Goal: Information Seeking & Learning: Learn about a topic

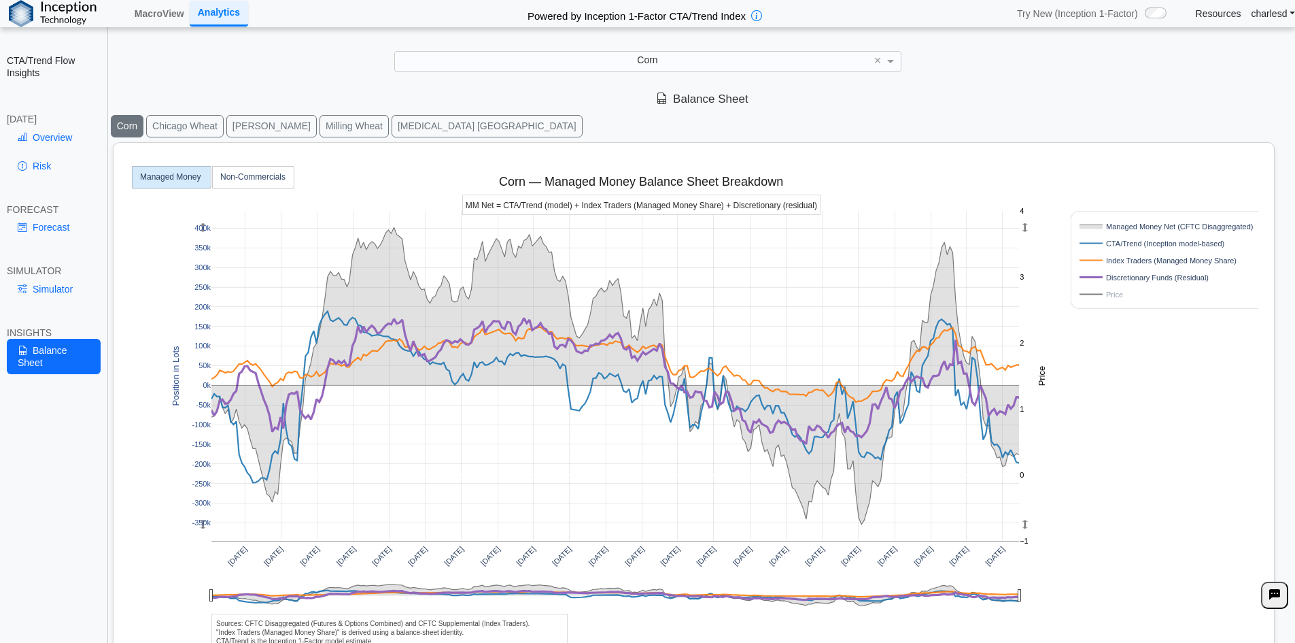
click at [320, 123] on button "Milling Wheat" at bounding box center [354, 126] width 69 height 22
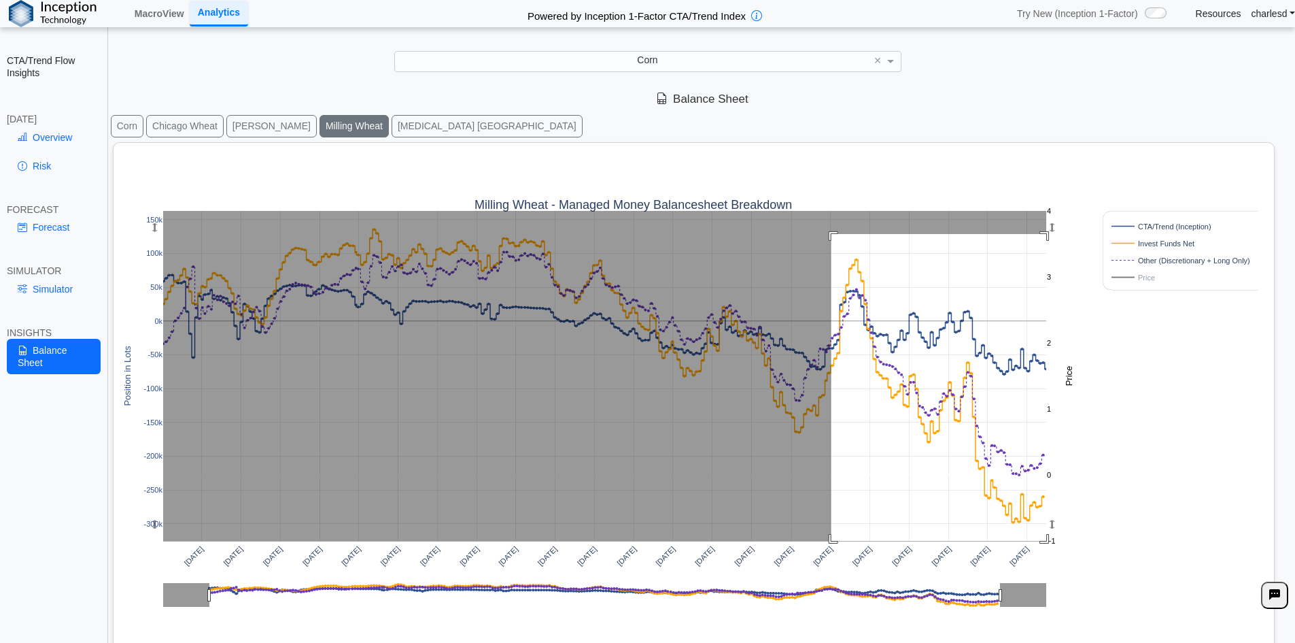
drag, startPoint x: 832, startPoint y: 234, endPoint x: 1144, endPoint y: 615, distance: 492.3
click at [1144, 615] on div "[DATE] [DATE] [DATE] [DATE] [DATE] [DATE] [DATE] [DATE] [DATE] [DATE] [DATE] [D…" at bounding box center [688, 425] width 1139 height 565
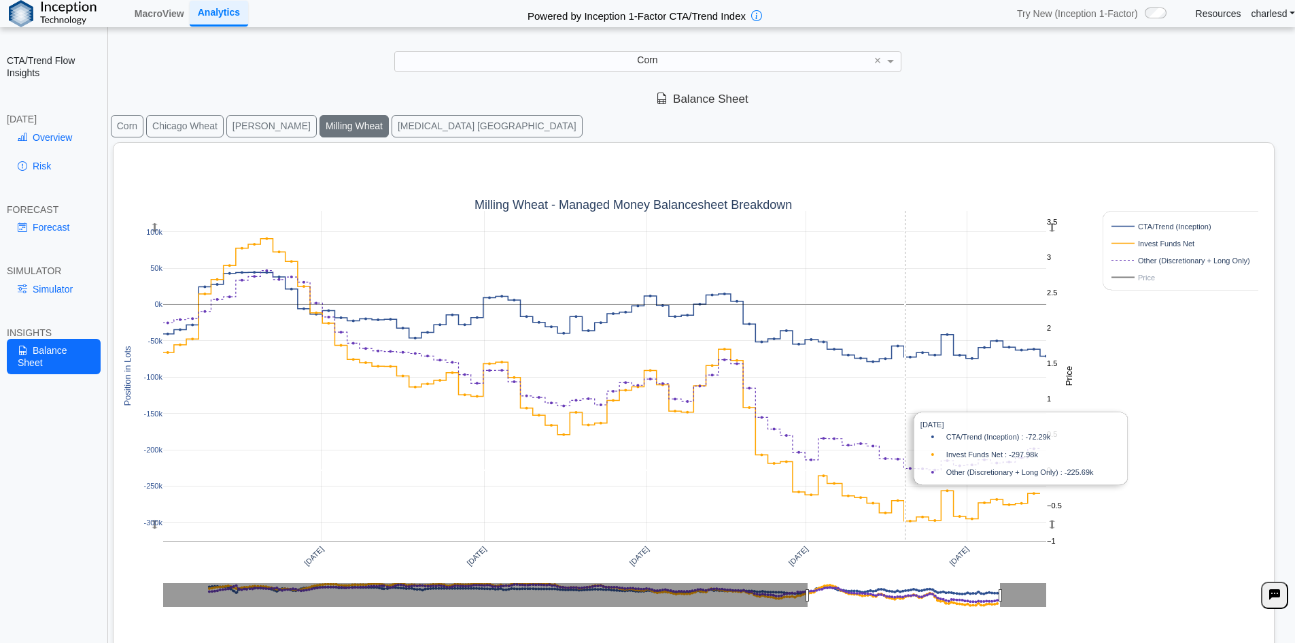
click at [906, 387] on rect at bounding box center [604, 376] width 883 height 330
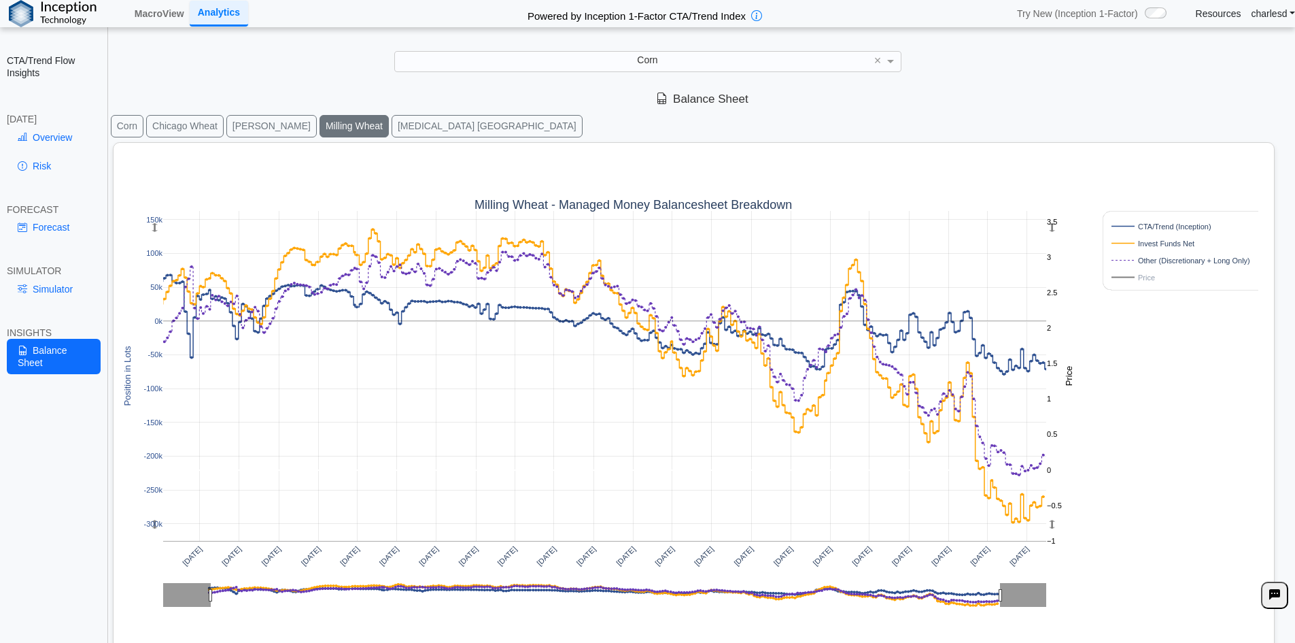
click at [129, 121] on button "Corn" at bounding box center [127, 126] width 33 height 22
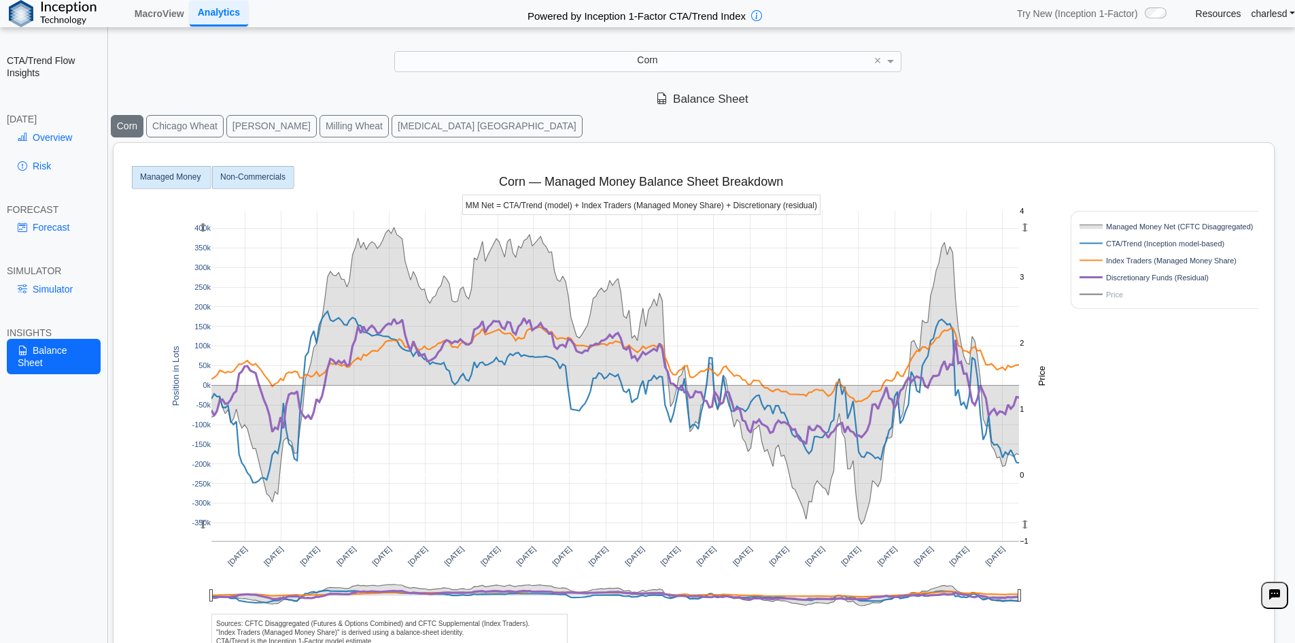
click at [233, 182] on rect at bounding box center [253, 177] width 82 height 22
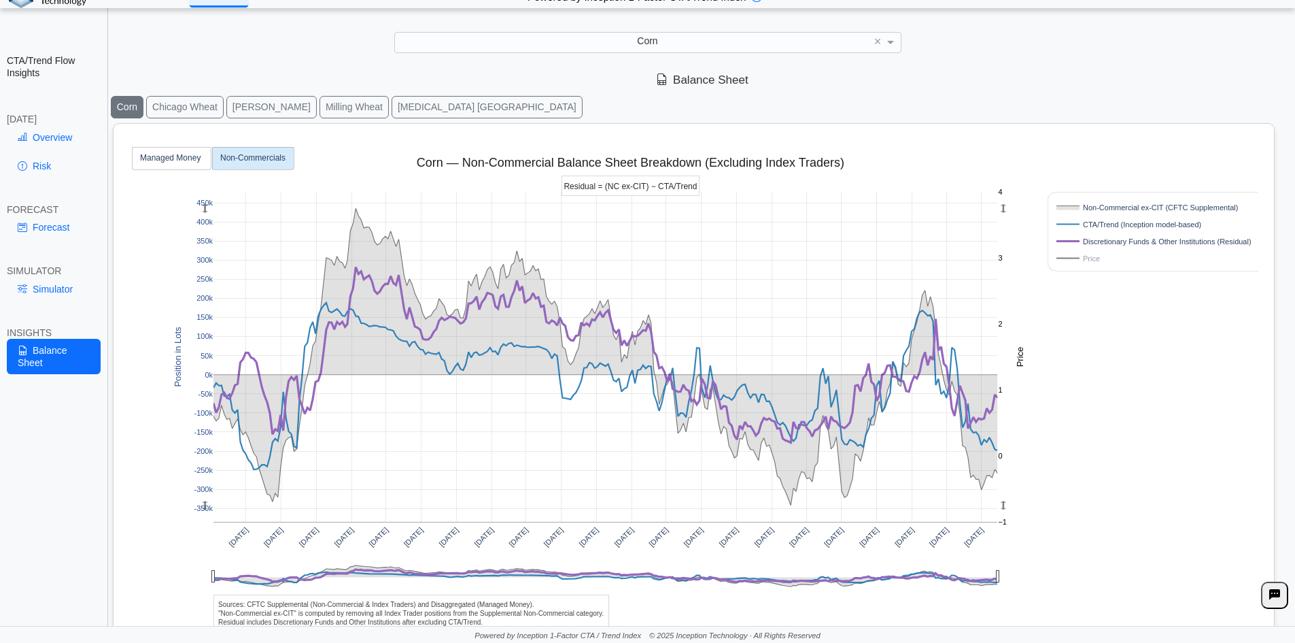
click at [187, 110] on button "Chicago Wheat" at bounding box center [185, 107] width 78 height 22
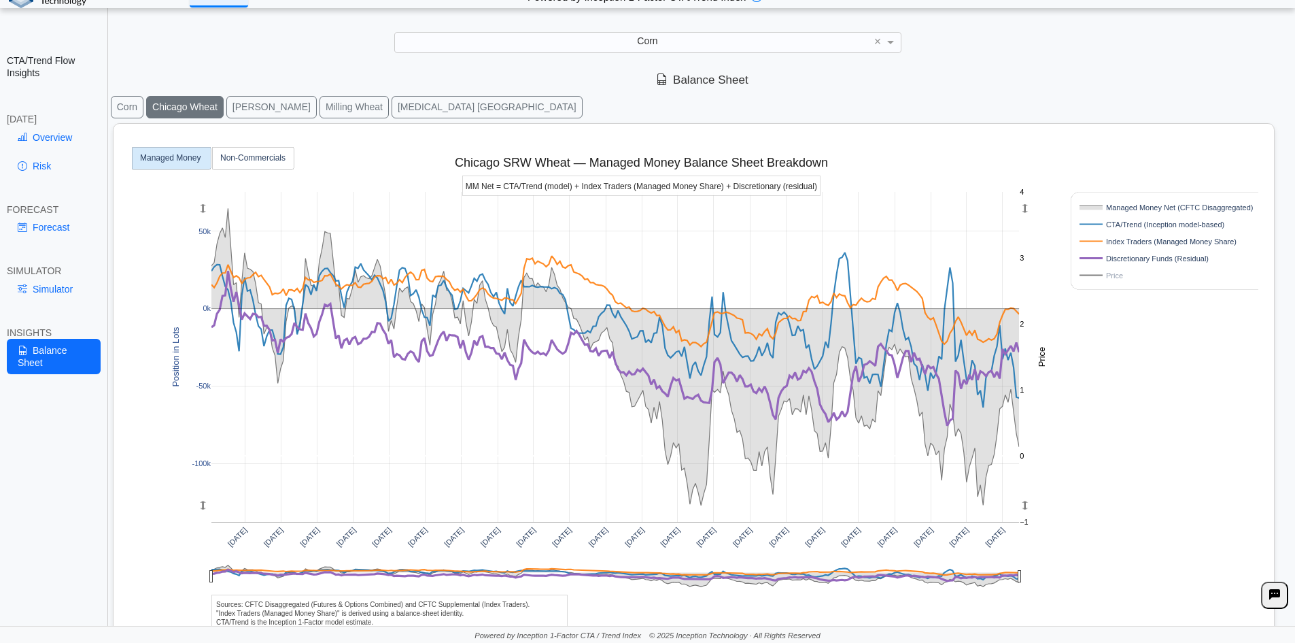
click at [243, 106] on button "[PERSON_NAME]" at bounding box center [271, 107] width 90 height 22
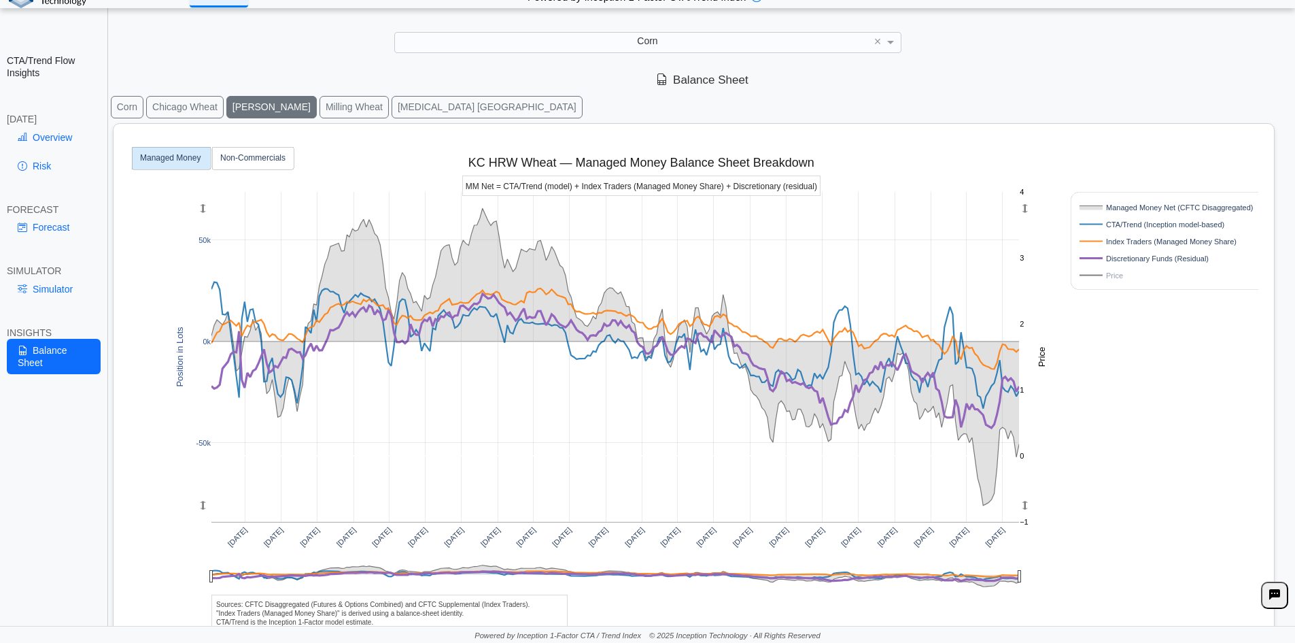
click at [326, 101] on button "Milling Wheat" at bounding box center [354, 107] width 69 height 22
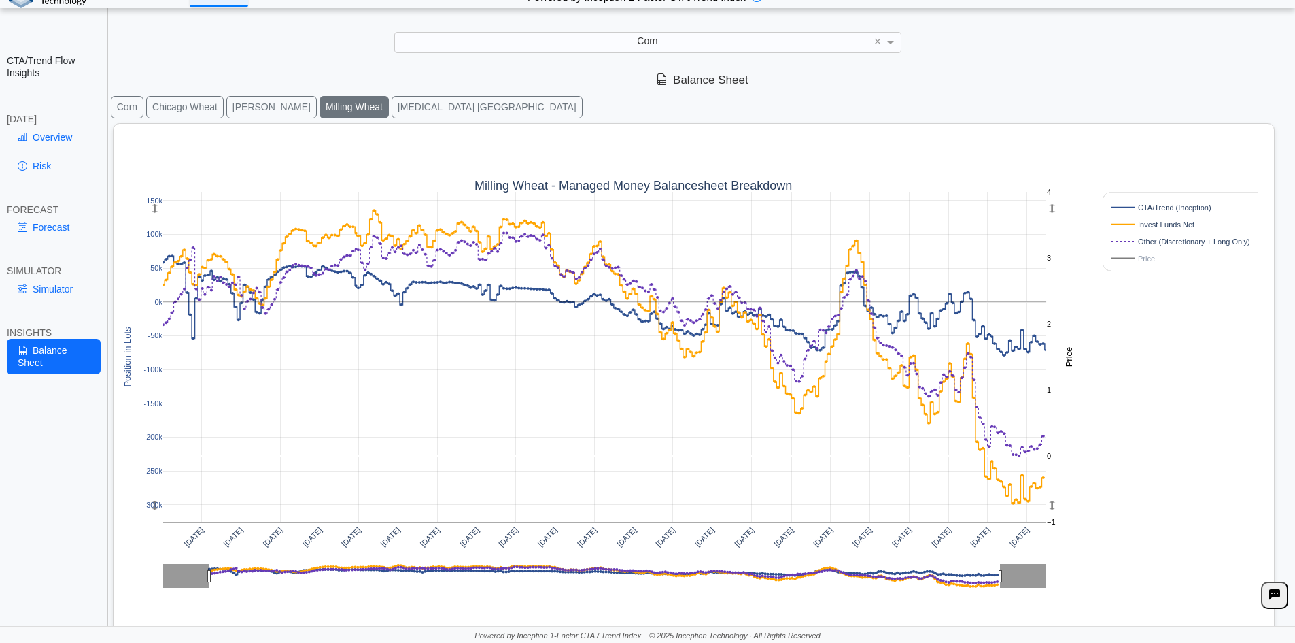
click at [236, 105] on button "[PERSON_NAME]" at bounding box center [271, 107] width 90 height 22
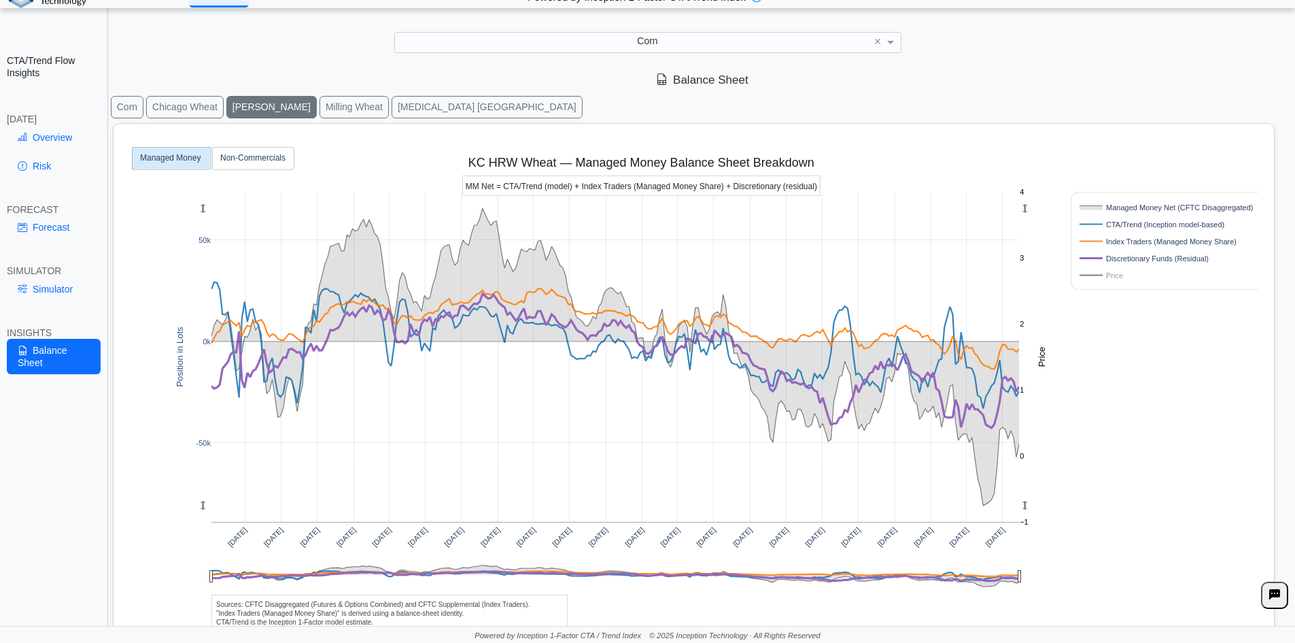
click at [320, 107] on button "Milling Wheat" at bounding box center [354, 107] width 69 height 22
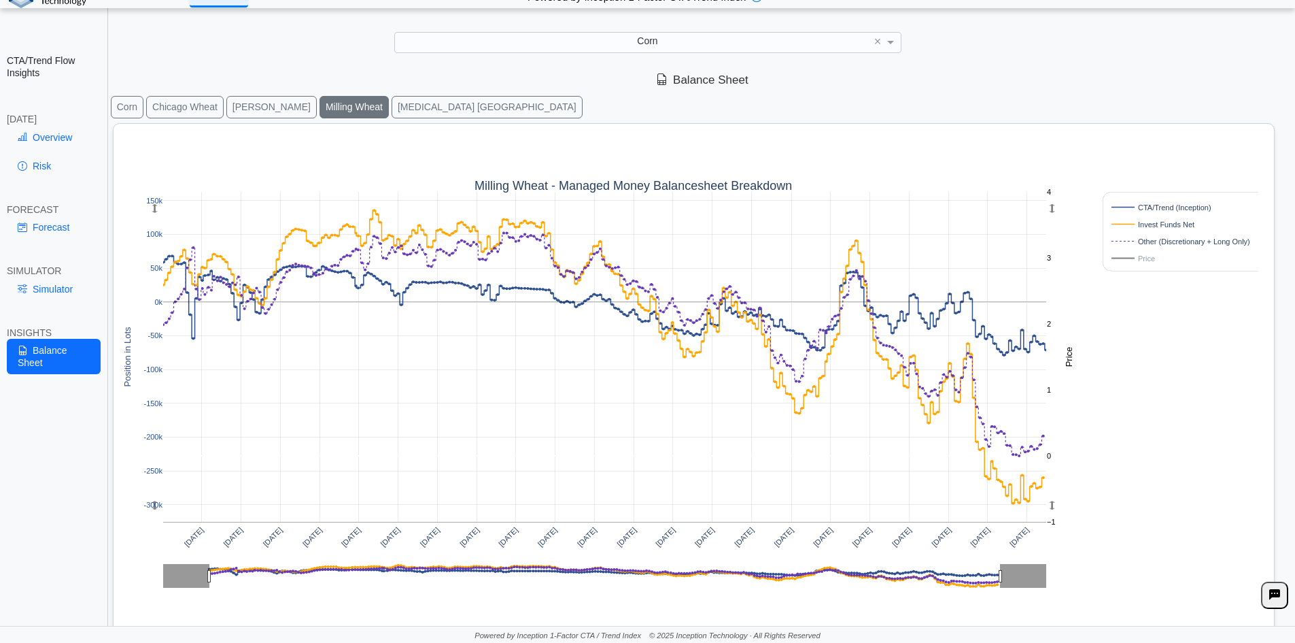
click at [233, 99] on button "[PERSON_NAME]" at bounding box center [271, 107] width 90 height 22
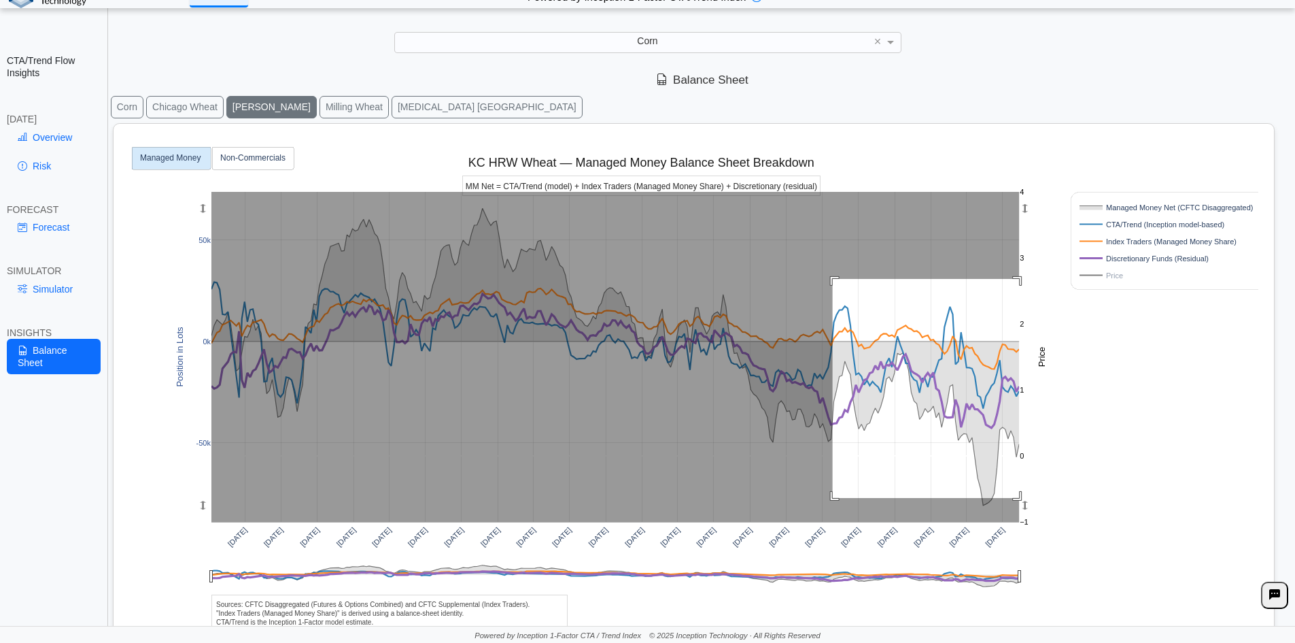
drag, startPoint x: 833, startPoint y: 279, endPoint x: 1109, endPoint y: 500, distance: 353.6
click at [1109, 500] on div "[DATE] [DATE] [DATE] [DATE] [DATE] [DATE] [DATE] [DATE] [DATE] [DATE] [DATE] [D…" at bounding box center [688, 406] width 1139 height 565
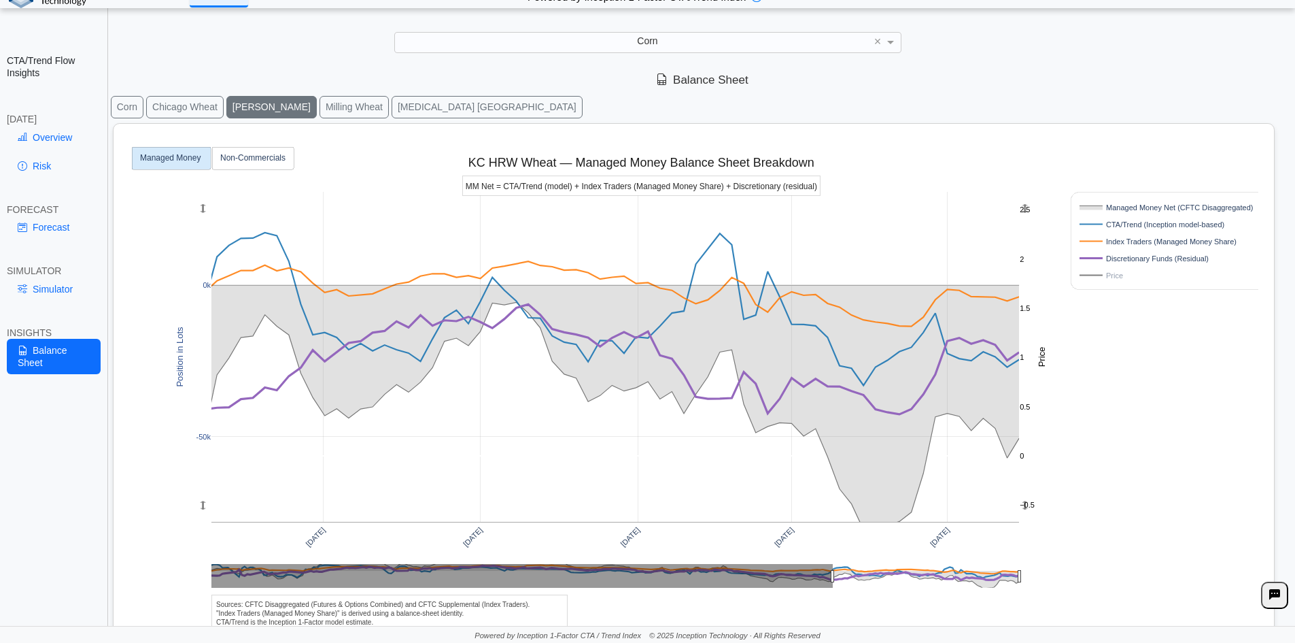
click at [392, 105] on button "[MEDICAL_DATA] [GEOGRAPHIC_DATA]" at bounding box center [487, 107] width 191 height 22
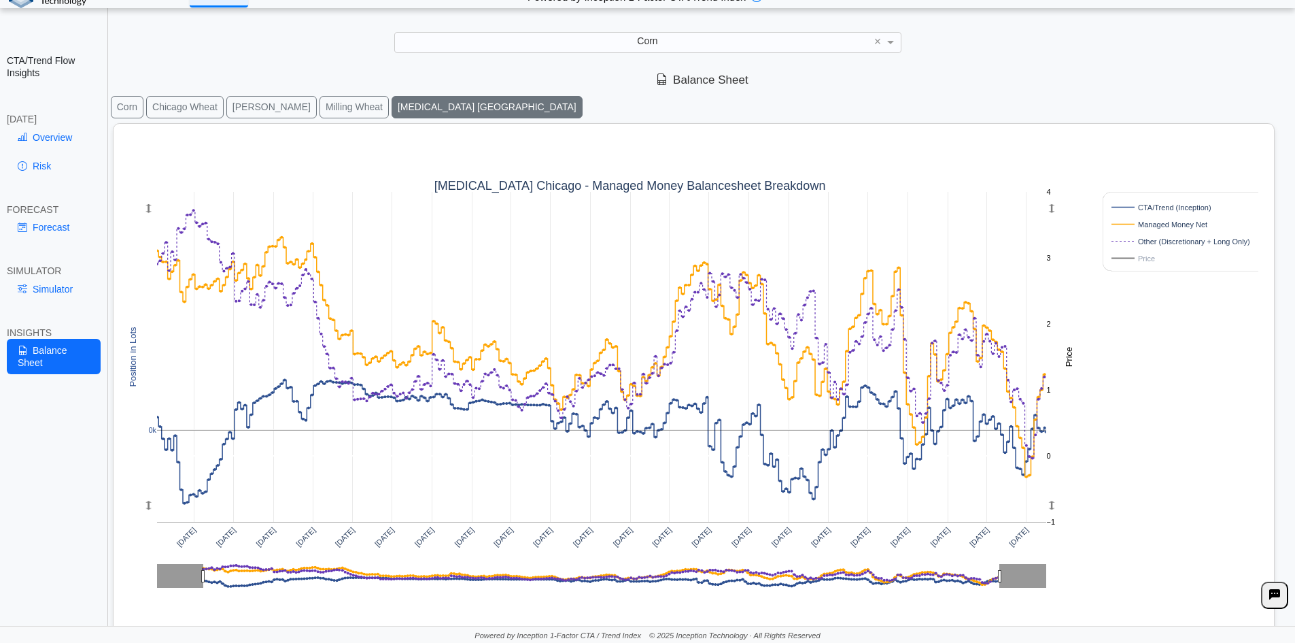
click at [320, 109] on button "Milling Wheat" at bounding box center [354, 107] width 69 height 22
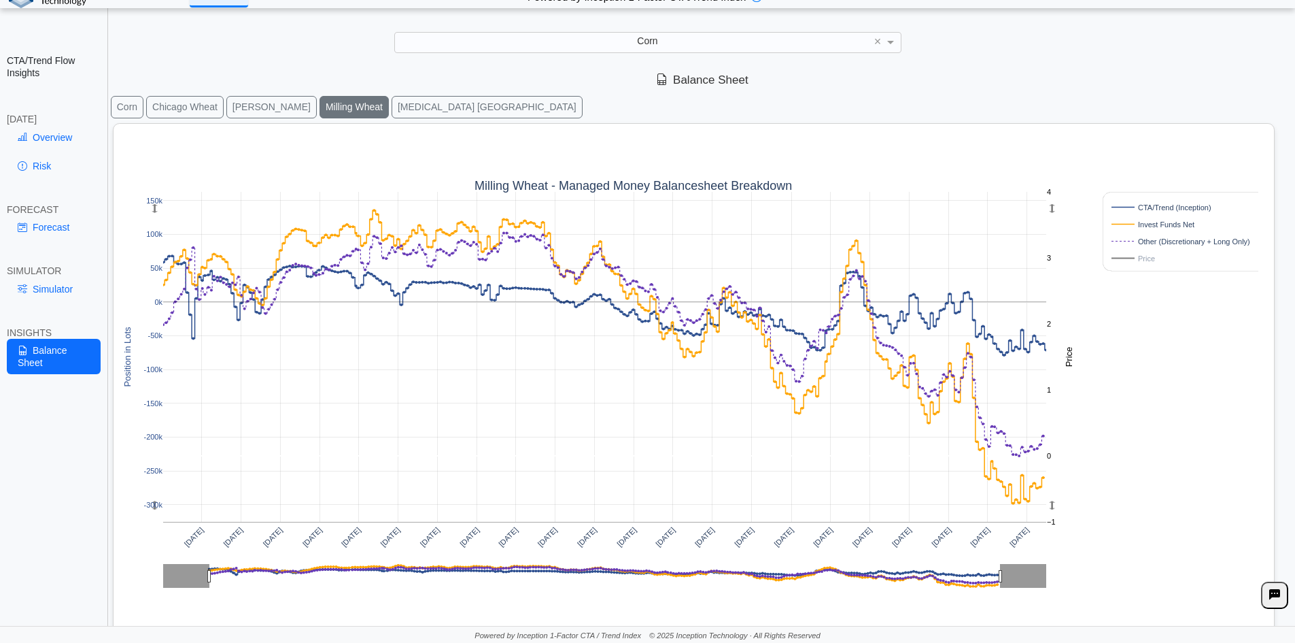
click at [248, 106] on button "[PERSON_NAME]" at bounding box center [271, 107] width 90 height 22
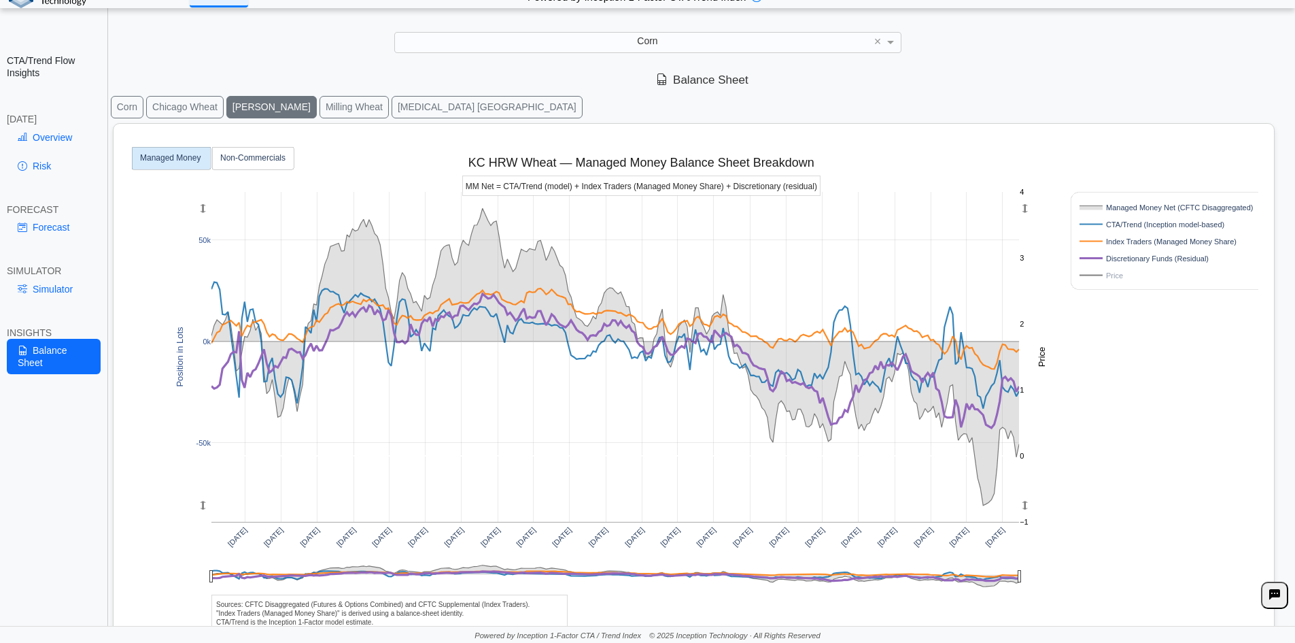
click at [123, 111] on button "Corn" at bounding box center [127, 107] width 33 height 22
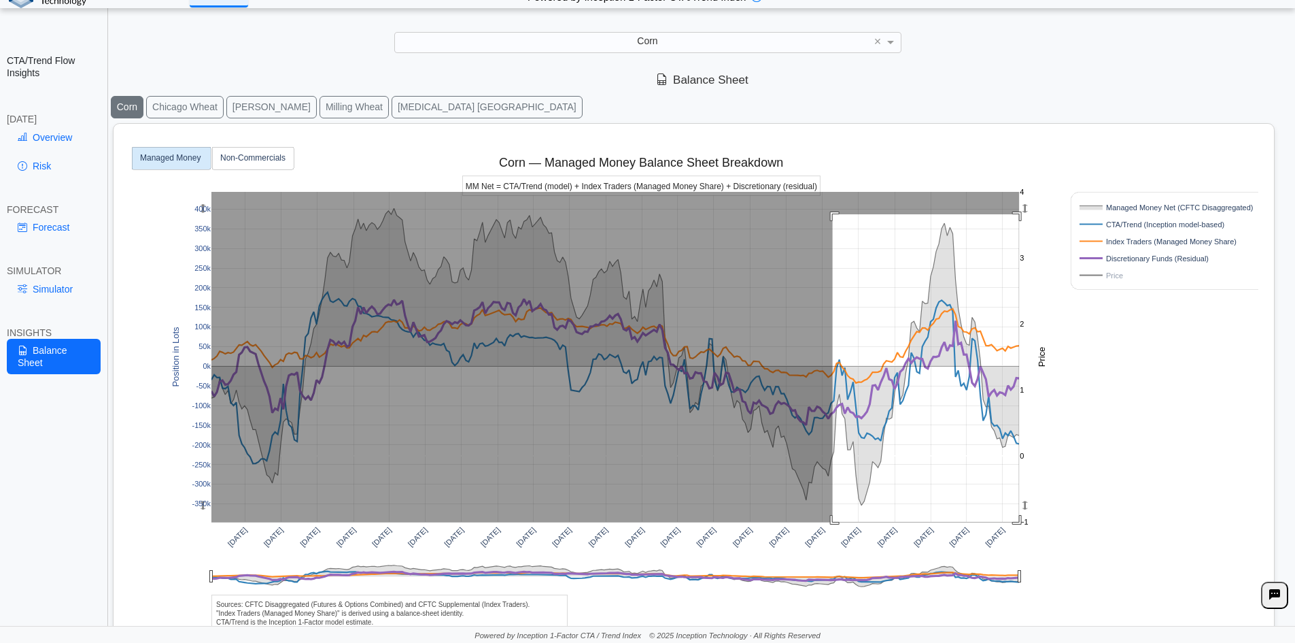
drag, startPoint x: 833, startPoint y: 214, endPoint x: 1021, endPoint y: 526, distance: 363.6
click at [1020, 526] on g at bounding box center [616, 357] width 836 height 358
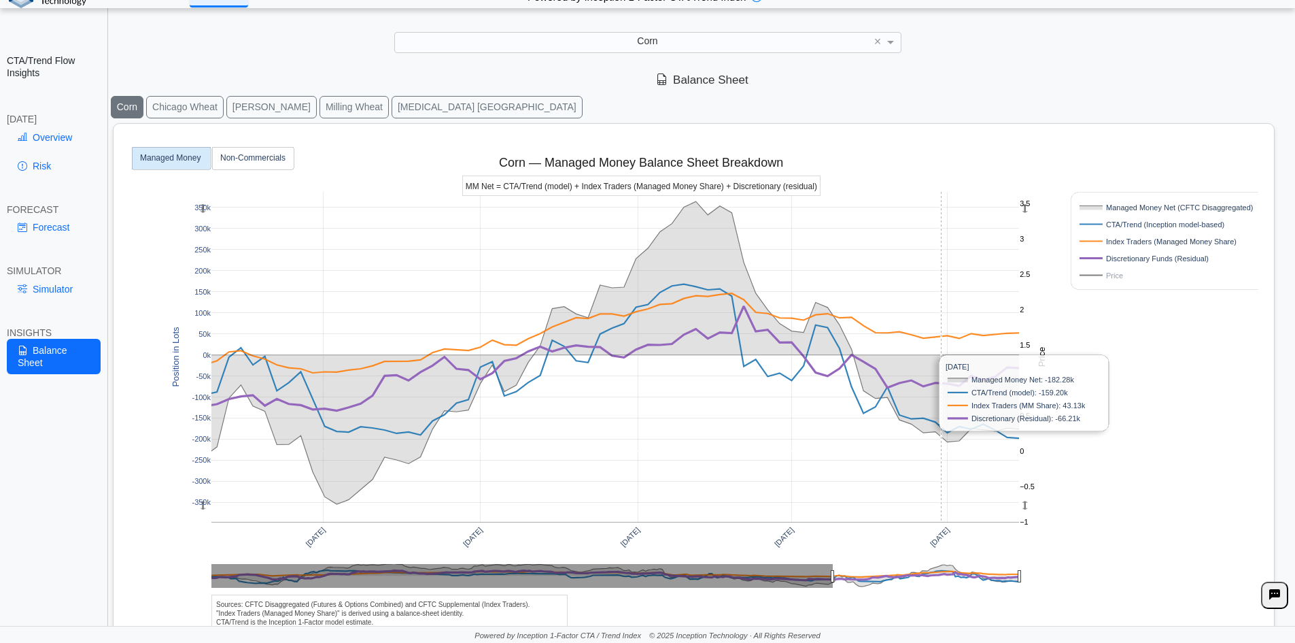
click at [932, 248] on rect at bounding box center [615, 357] width 808 height 330
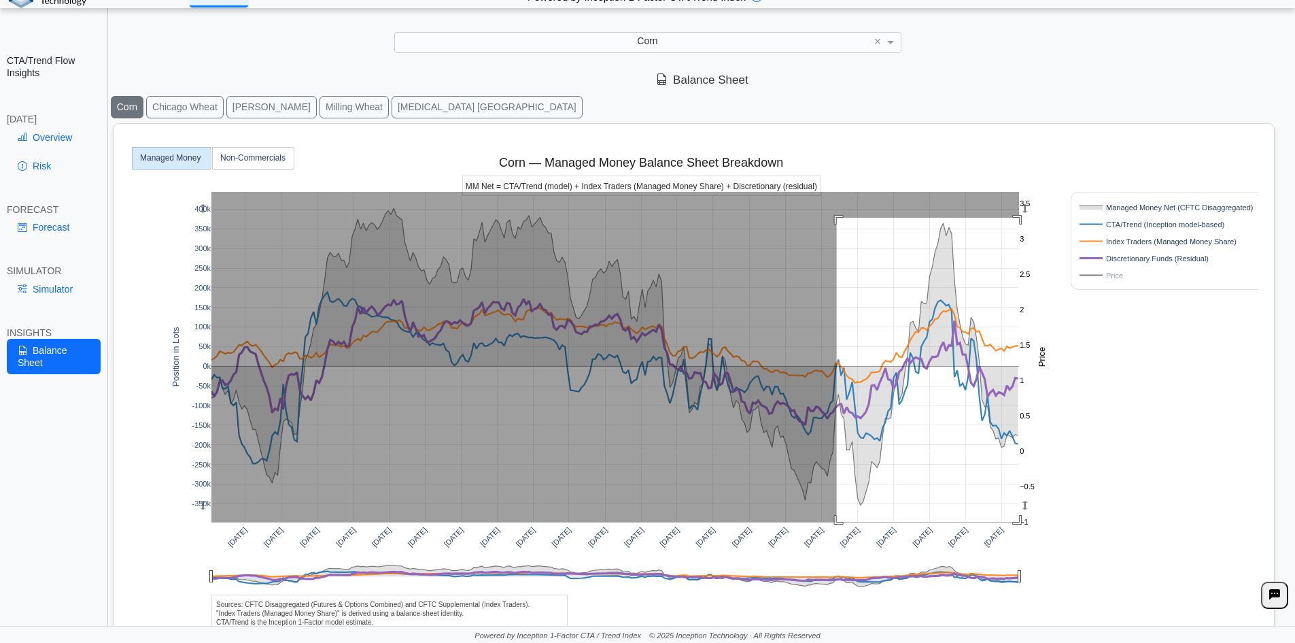
drag, startPoint x: 837, startPoint y: 218, endPoint x: 1089, endPoint y: 551, distance: 418.5
click at [1089, 551] on div "[DATE] [DATE] [DATE] [DATE] [DATE] [DATE] [DATE] [DATE] [DATE] [DATE] [DATE] [D…" at bounding box center [688, 406] width 1139 height 565
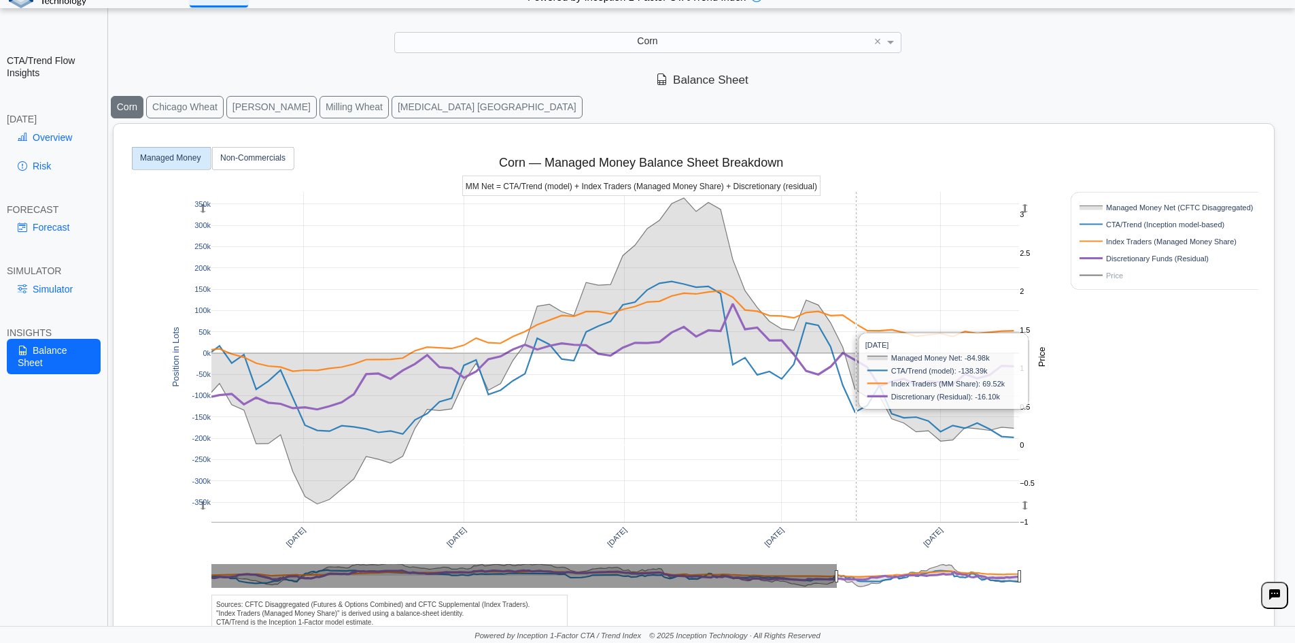
click at [741, 379] on rect at bounding box center [615, 357] width 808 height 330
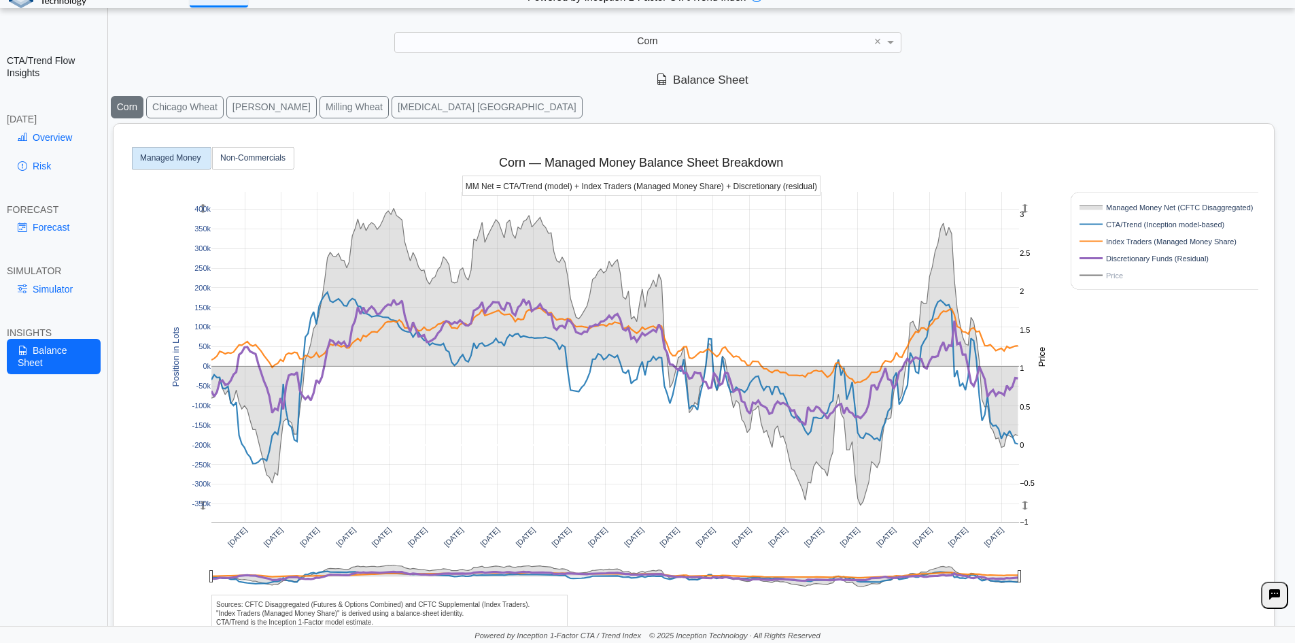
click at [392, 110] on button "[MEDICAL_DATA] [GEOGRAPHIC_DATA]" at bounding box center [487, 107] width 191 height 22
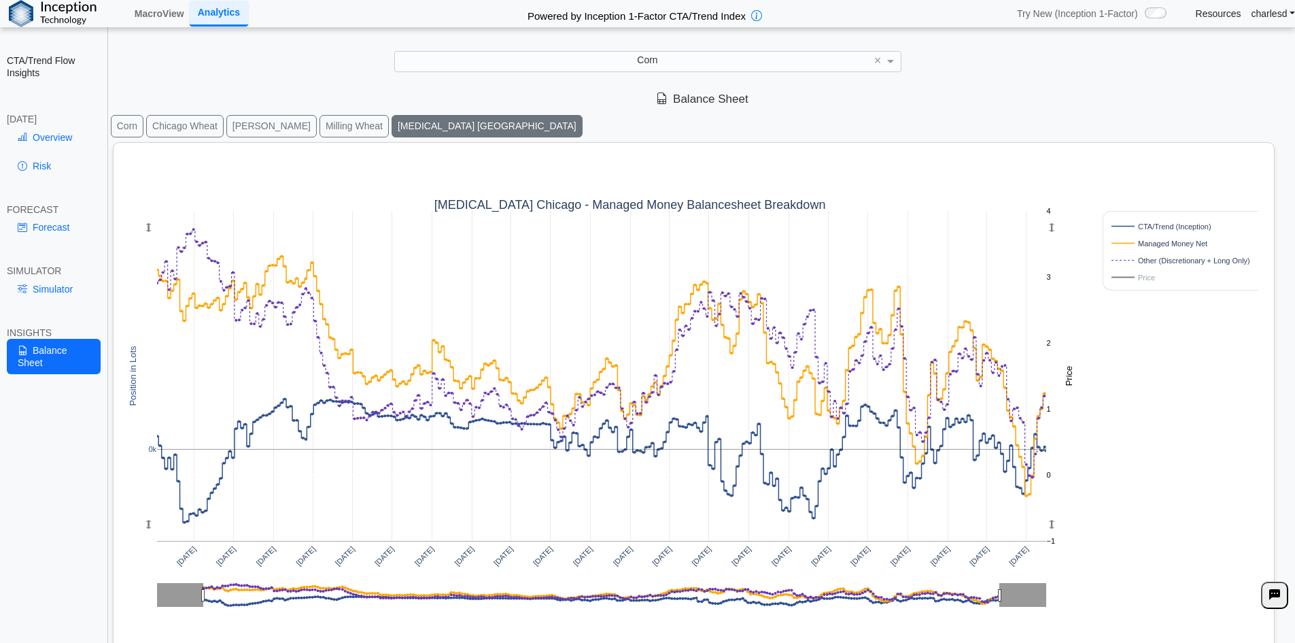
click at [136, 107] on div "Balance Sheet" at bounding box center [702, 100] width 1186 height 28
click at [131, 132] on button "Corn" at bounding box center [127, 126] width 33 height 22
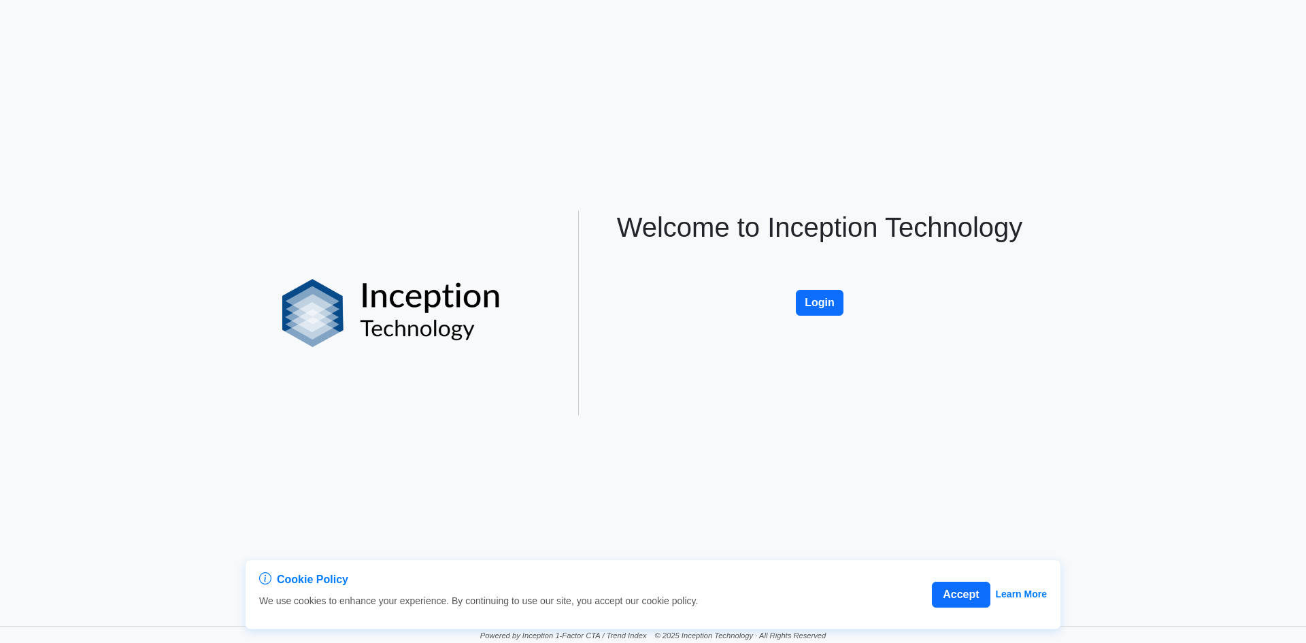
click at [819, 311] on button "Login" at bounding box center [820, 303] width 48 height 26
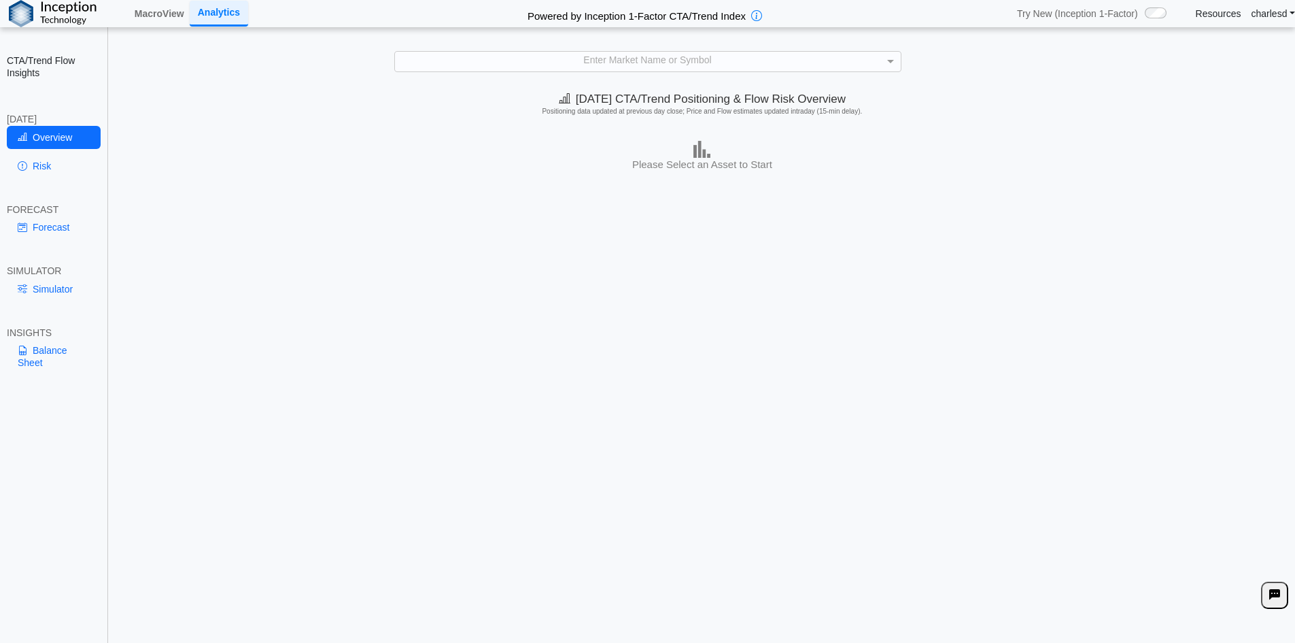
click at [1223, 16] on link "Resources" at bounding box center [1219, 13] width 46 height 12
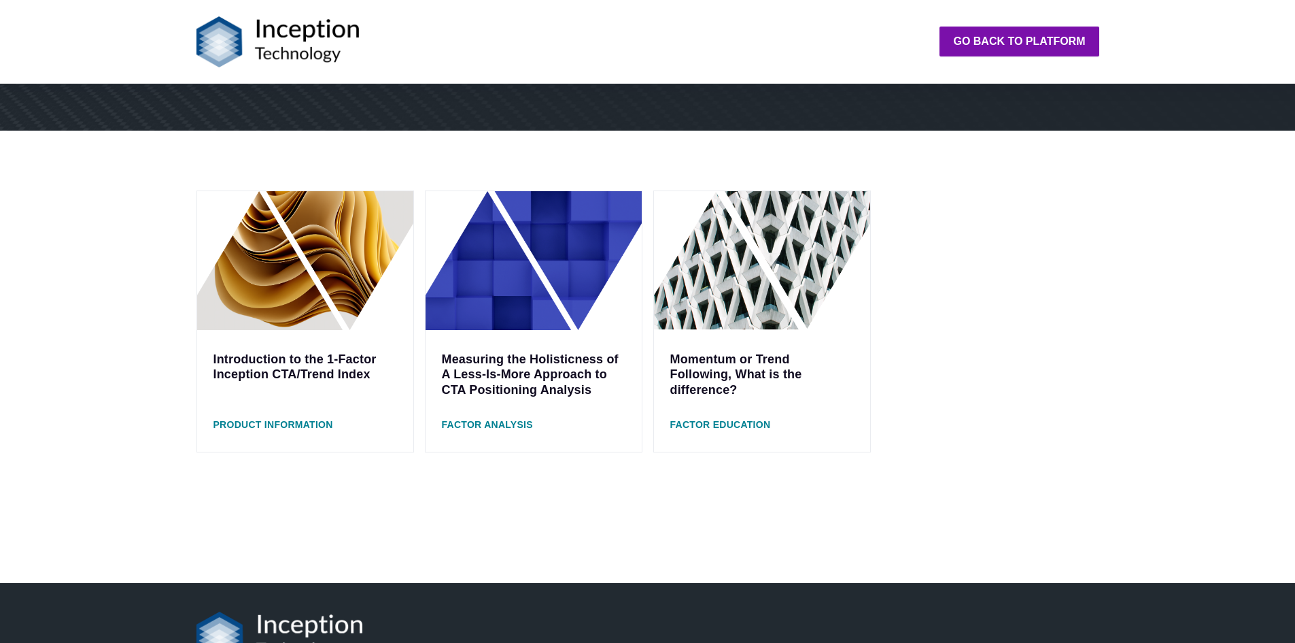
scroll to position [272, 0]
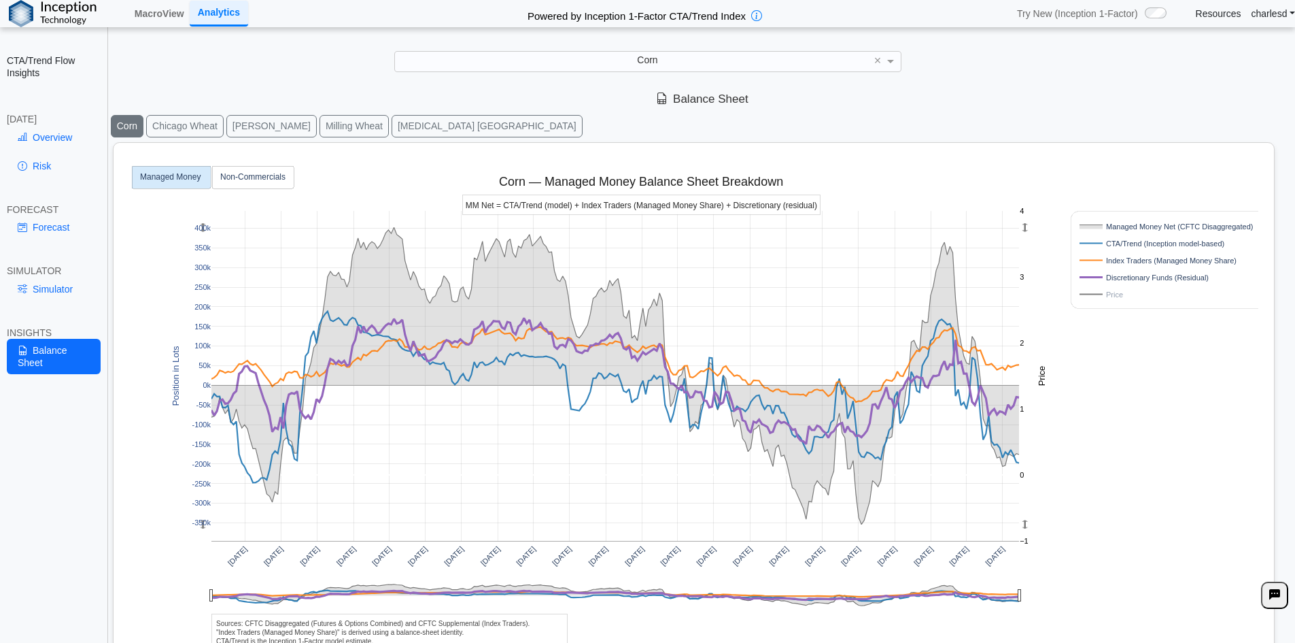
click at [61, 134] on link "Overview" at bounding box center [54, 137] width 94 height 23
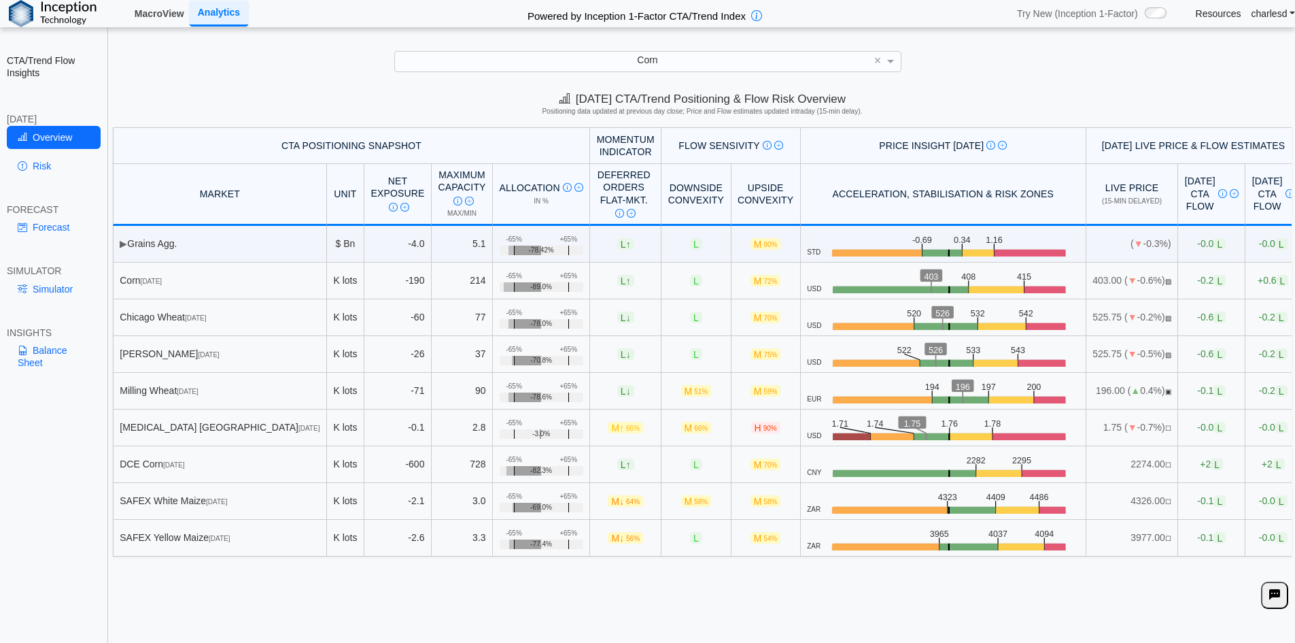
click at [154, 16] on link "MacroView" at bounding box center [159, 13] width 61 height 23
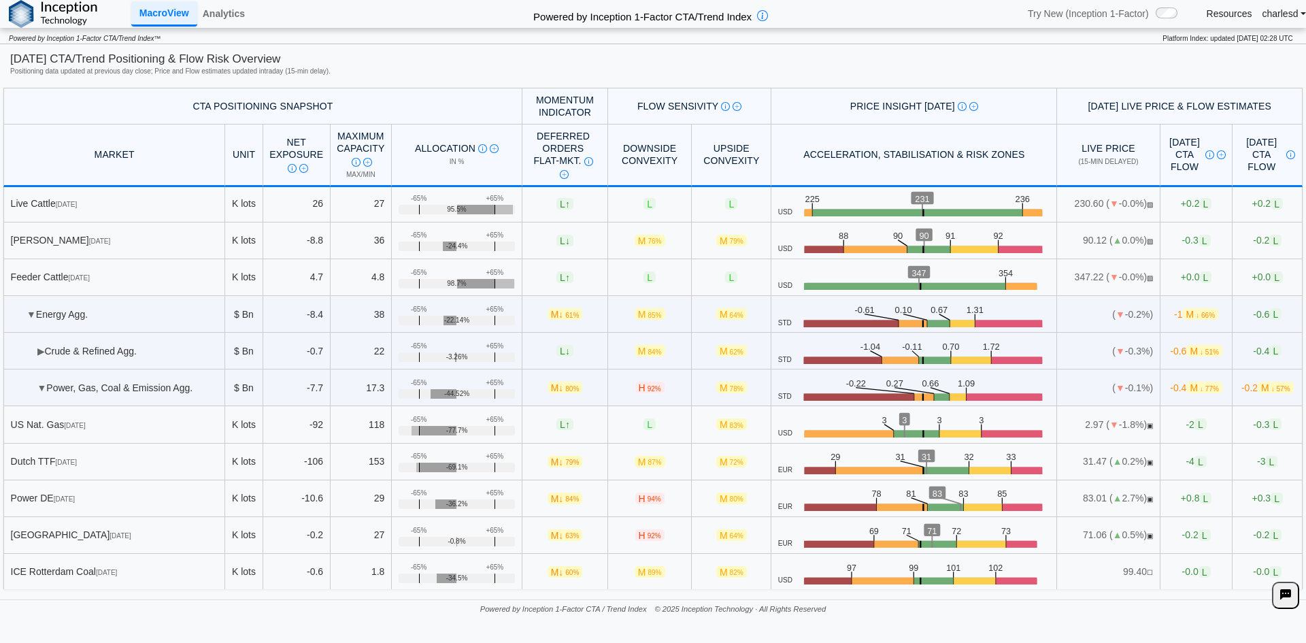
scroll to position [1185, 0]
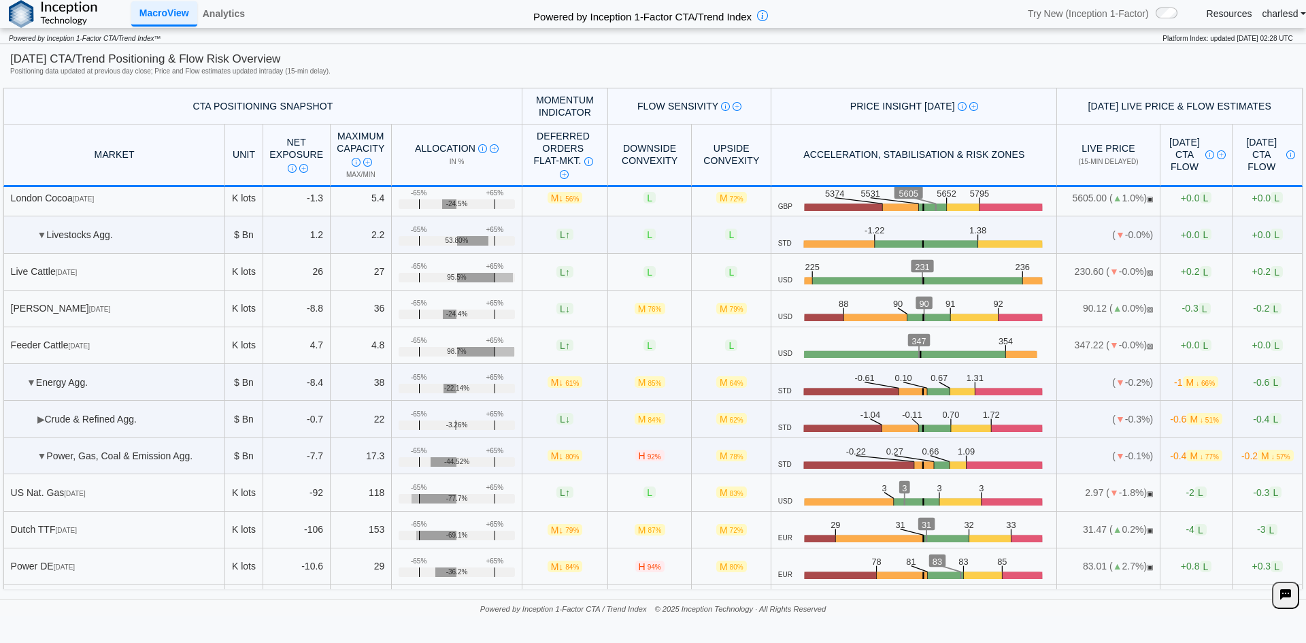
click at [37, 415] on span "▶" at bounding box center [40, 418] width 7 height 11
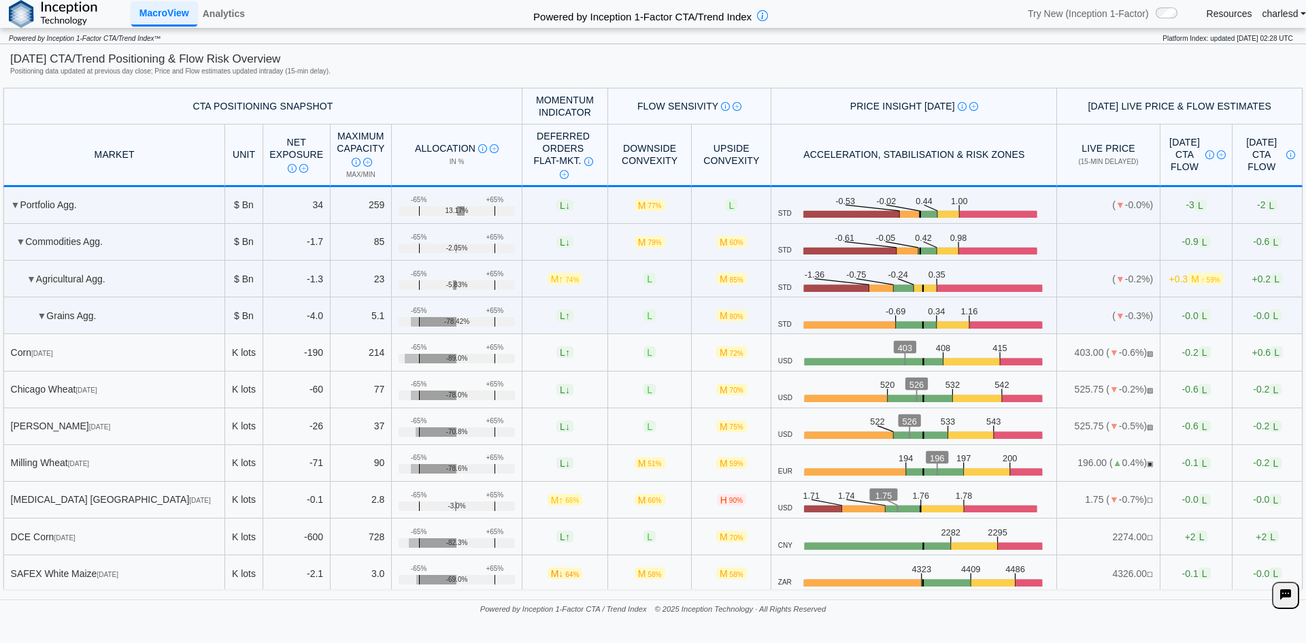
scroll to position [29, 0]
